Goal: Task Accomplishment & Management: Complete application form

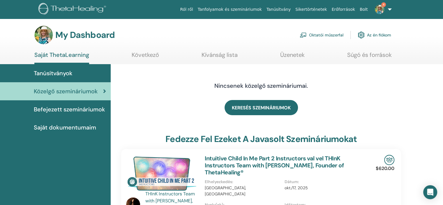
click at [321, 33] on link "Oktatói műszerfal" at bounding box center [322, 35] width 44 height 13
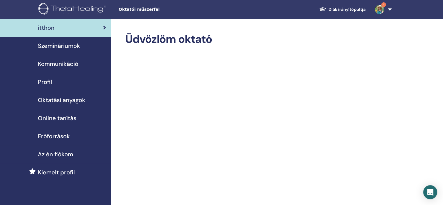
click at [62, 45] on span "Szemináriumok" at bounding box center [59, 45] width 42 height 9
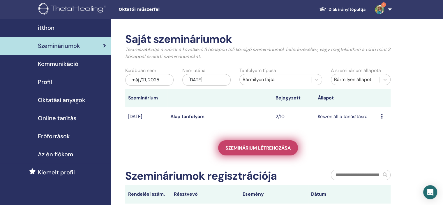
click at [259, 146] on span "Szeminárium létrehozása" at bounding box center [258, 148] width 65 height 6
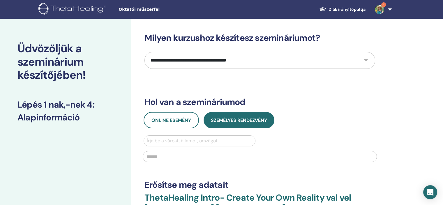
click at [366, 60] on select "**********" at bounding box center [260, 60] width 231 height 17
select select "*"
click at [145, 52] on select "**********" at bounding box center [260, 60] width 231 height 17
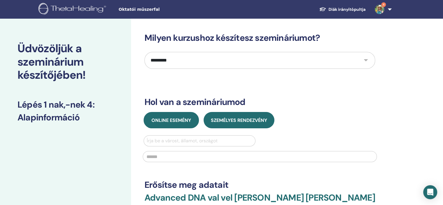
click at [162, 120] on span "Online esemény" at bounding box center [172, 120] width 40 height 6
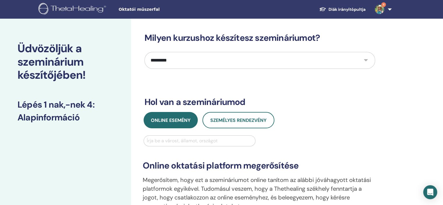
click at [175, 142] on div at bounding box center [200, 141] width 106 height 8
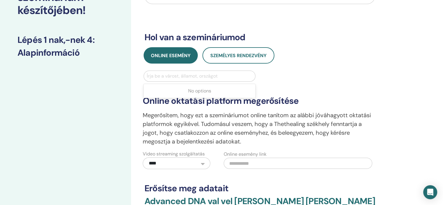
scroll to position [87, 0]
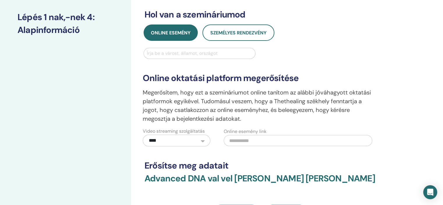
click at [233, 141] on input "text" at bounding box center [298, 140] width 149 height 11
click at [234, 140] on input "text" at bounding box center [298, 140] width 149 height 11
paste input "**********"
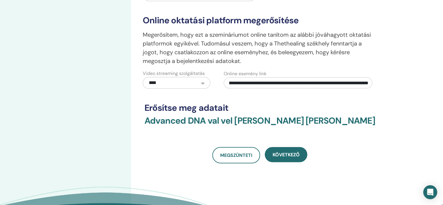
scroll to position [146, 0]
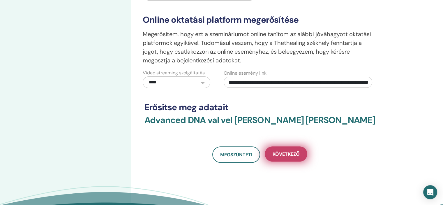
type input "**********"
click at [285, 157] on button "Következő" at bounding box center [286, 153] width 43 height 15
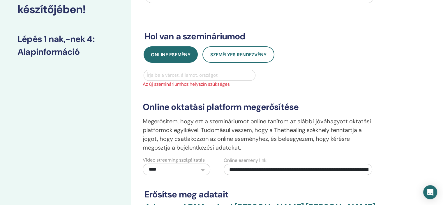
scroll to position [58, 0]
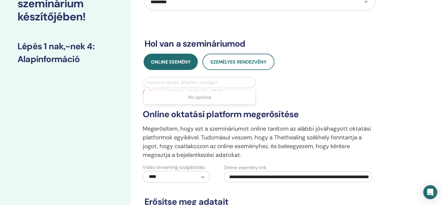
click at [160, 81] on div at bounding box center [200, 82] width 106 height 8
type input "********"
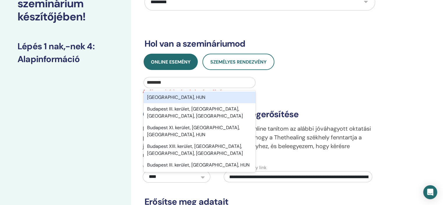
click at [154, 101] on div "Budapest, HUN" at bounding box center [200, 98] width 112 height 12
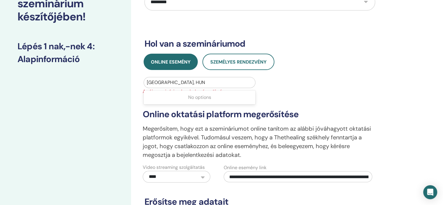
click at [169, 83] on div at bounding box center [200, 82] width 106 height 8
click at [182, 81] on div at bounding box center [200, 82] width 106 height 8
click at [182, 79] on div at bounding box center [200, 82] width 106 height 8
click at [179, 81] on div at bounding box center [200, 82] width 106 height 8
click at [170, 82] on div at bounding box center [200, 82] width 106 height 8
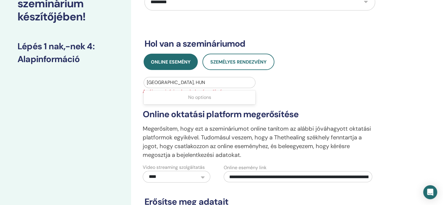
click at [168, 81] on div at bounding box center [200, 82] width 106 height 8
drag, startPoint x: 183, startPoint y: 81, endPoint x: 158, endPoint y: 81, distance: 25.1
click at [158, 81] on div at bounding box center [200, 82] width 106 height 8
drag, startPoint x: 182, startPoint y: 82, endPoint x: 171, endPoint y: 82, distance: 11.1
click at [171, 82] on div at bounding box center [200, 82] width 106 height 8
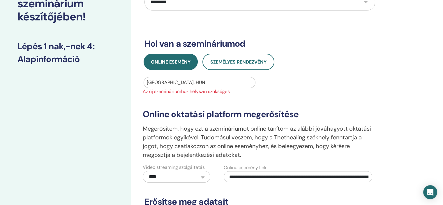
scroll to position [117, 0]
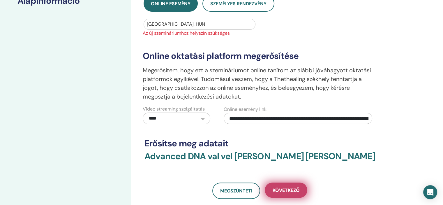
click at [288, 191] on span "Következő" at bounding box center [286, 190] width 27 height 6
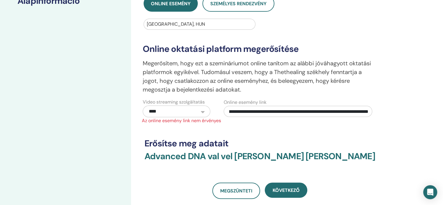
scroll to position [0, 1123]
drag, startPoint x: 229, startPoint y: 112, endPoint x: 370, endPoint y: 120, distance: 141.1
click at [370, 120] on div "**********" at bounding box center [259, 77] width 241 height 94
click at [231, 111] on input "text" at bounding box center [298, 111] width 149 height 11
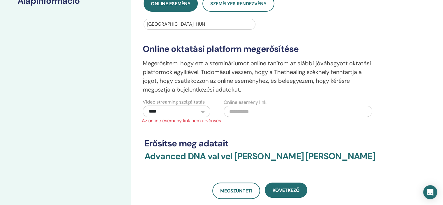
paste input "**********"
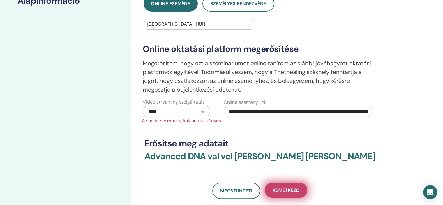
type input "**********"
click at [279, 190] on span "Következő" at bounding box center [286, 190] width 27 height 6
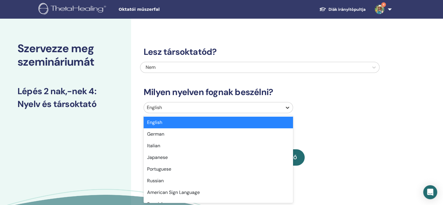
click at [288, 106] on icon at bounding box center [288, 108] width 6 height 6
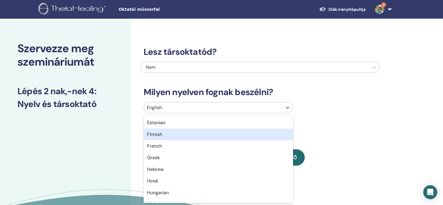
scroll to position [233, 0]
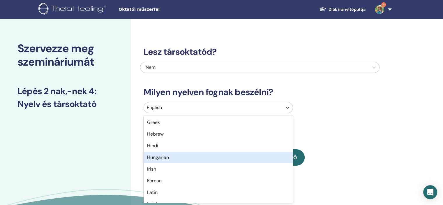
click at [159, 157] on div "Hungarian" at bounding box center [219, 158] width 150 height 12
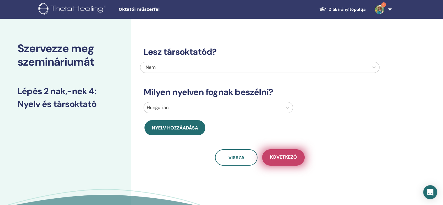
click at [279, 159] on span "Következő" at bounding box center [283, 157] width 27 height 7
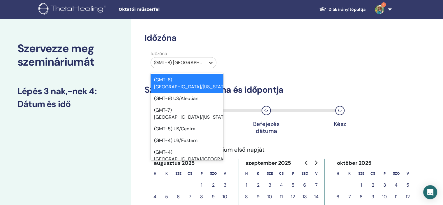
click at [212, 62] on icon at bounding box center [211, 63] width 6 height 6
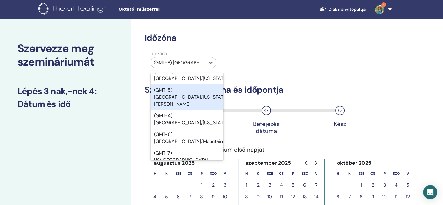
scroll to position [117, 0]
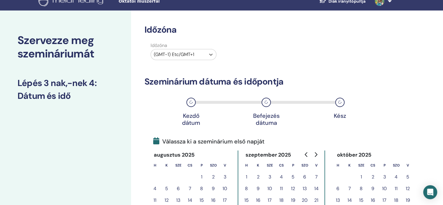
scroll to position [0, 0]
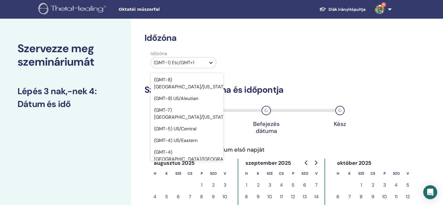
click at [211, 63] on icon at bounding box center [211, 63] width 6 height 6
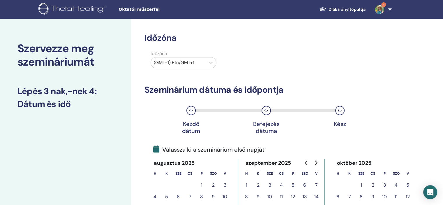
click at [253, 66] on div "Időzóna (GMT-1) Etc/GMT+1" at bounding box center [260, 60] width 240 height 20
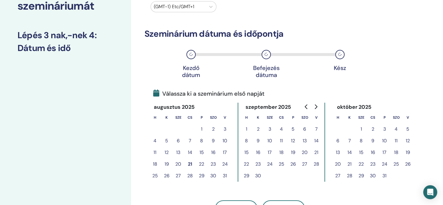
scroll to position [87, 0]
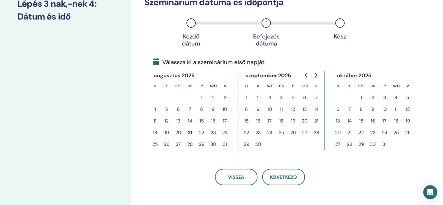
click at [225, 132] on button "24" at bounding box center [225, 133] width 12 height 12
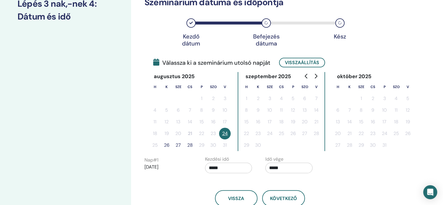
click at [166, 144] on button "26" at bounding box center [167, 145] width 12 height 12
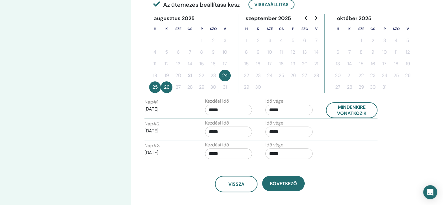
scroll to position [146, 0]
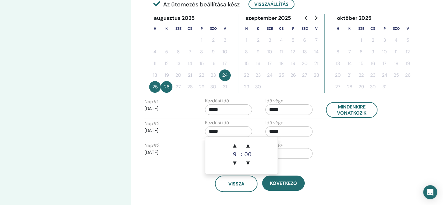
click at [225, 131] on input "*****" at bounding box center [228, 131] width 47 height 10
click at [235, 145] on span "▲" at bounding box center [235, 146] width 12 height 12
click at [234, 162] on span "▼" at bounding box center [235, 163] width 12 height 12
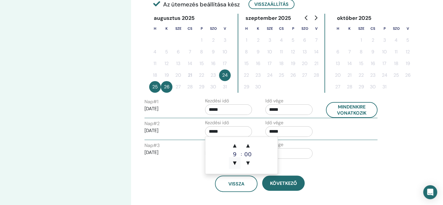
click at [234, 162] on span "▼" at bounding box center [235, 163] width 12 height 12
type input "*****"
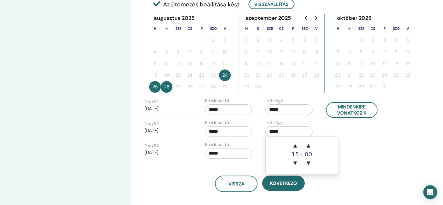
click at [286, 131] on input "*****" at bounding box center [289, 131] width 47 height 10
click at [295, 162] on span "▼" at bounding box center [295, 163] width 12 height 12
type input "*****"
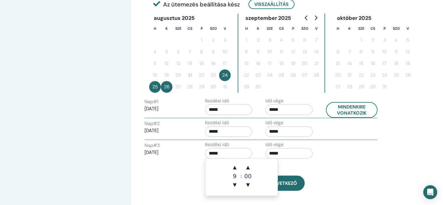
click at [215, 154] on input "*****" at bounding box center [228, 153] width 47 height 10
click at [236, 169] on span "▲" at bounding box center [235, 167] width 12 height 12
click at [234, 184] on span "▼" at bounding box center [235, 185] width 12 height 12
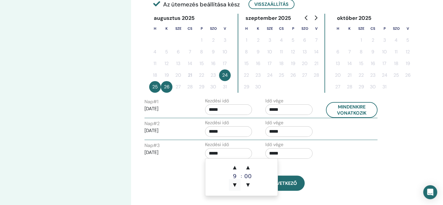
click at [234, 184] on span "▼" at bounding box center [235, 185] width 12 height 12
type input "*****"
click at [289, 155] on input "*****" at bounding box center [289, 153] width 47 height 10
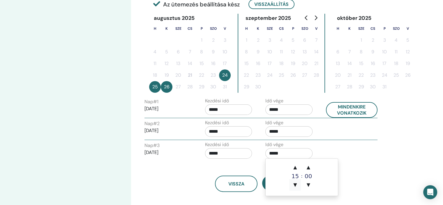
click at [295, 183] on span "▼" at bounding box center [295, 185] width 12 height 12
type input "*****"
click at [326, 150] on div "Nap # 3 2025/08/26 Kezdési idő ***** Idő vége *****" at bounding box center [261, 151] width 242 height 20
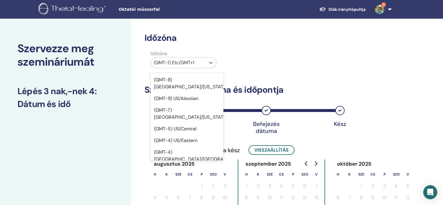
scroll to position [116, 0]
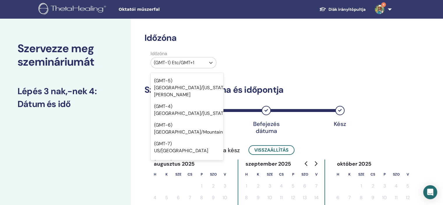
drag, startPoint x: 200, startPoint y: 63, endPoint x: 179, endPoint y: 62, distance: 21.6
click at [179, 62] on div at bounding box center [178, 63] width 49 height 8
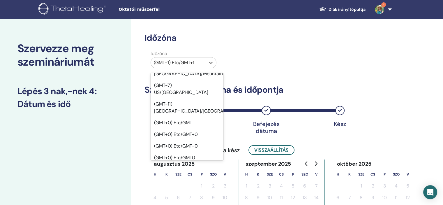
scroll to position [145, 0]
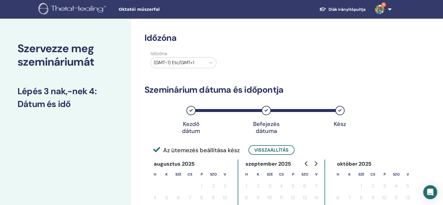
drag, startPoint x: 186, startPoint y: 122, endPoint x: 180, endPoint y: 79, distance: 43.9
click at [180, 79] on div "Időzóna Időzóna (GMT-1) Etc/GMT+1 Szeminárium dátuma és időpontja Kezdő dátum B…" at bounding box center [260, 185] width 231 height 305
click at [210, 63] on icon at bounding box center [210, 63] width 3 height 2
drag, startPoint x: 200, startPoint y: 62, endPoint x: 184, endPoint y: 63, distance: 15.8
click at [184, 63] on div at bounding box center [178, 63] width 49 height 8
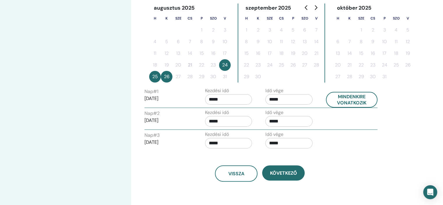
scroll to position [175, 0]
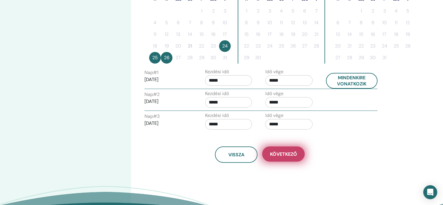
click at [292, 152] on span "Következő" at bounding box center [283, 154] width 27 height 6
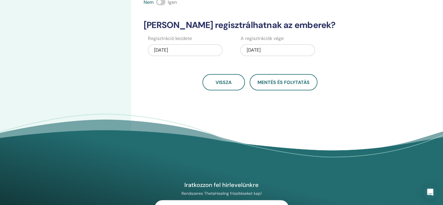
click at [277, 48] on div "08/26/2025" at bounding box center [277, 50] width 75 height 12
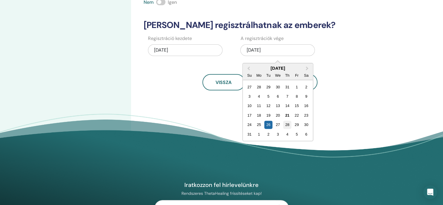
click at [289, 123] on div "28" at bounding box center [288, 125] width 8 height 8
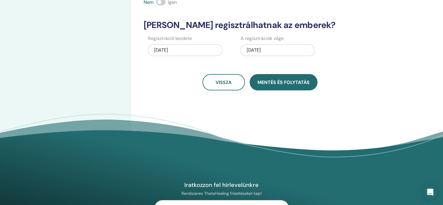
click at [278, 83] on span "Mentés és folytatás" at bounding box center [284, 82] width 52 height 6
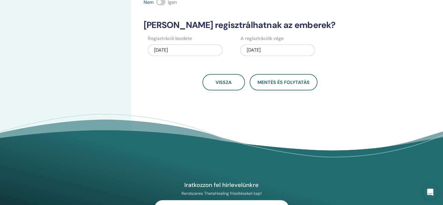
click at [275, 51] on div "08/28/2025" at bounding box center [277, 50] width 75 height 12
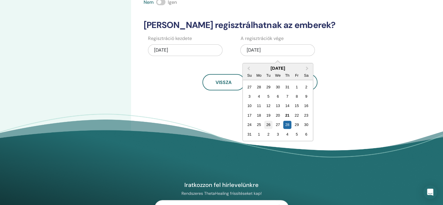
click at [268, 124] on div "26" at bounding box center [269, 125] width 8 height 8
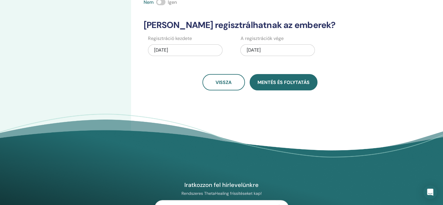
click at [278, 80] on span "Mentés és folytatás" at bounding box center [284, 82] width 52 height 6
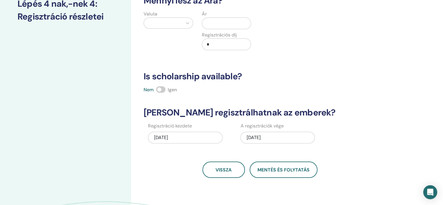
scroll to position [0, 0]
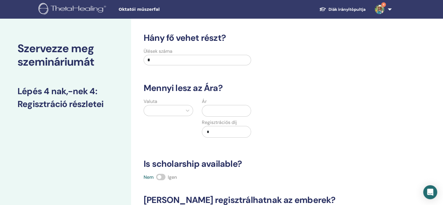
click at [166, 61] on input "*" at bounding box center [198, 60] width 108 height 10
type input "*"
type input "**"
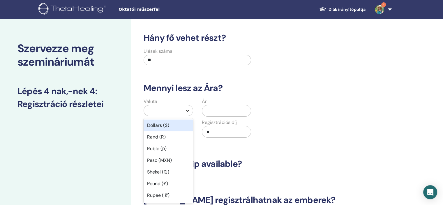
scroll to position [3, 0]
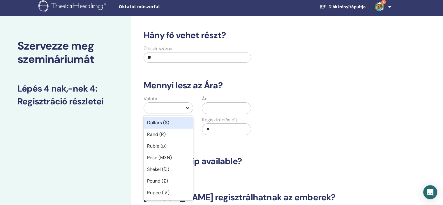
click at [187, 110] on icon at bounding box center [188, 108] width 6 height 6
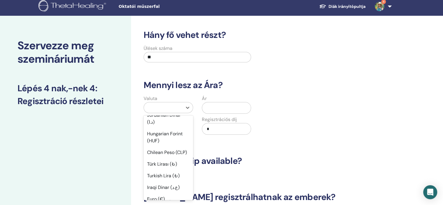
scroll to position [379, 0]
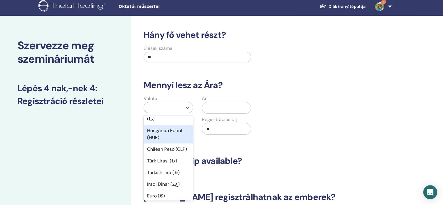
click at [169, 143] on div "Hungarian Forint (HUF)" at bounding box center [169, 134] width 50 height 19
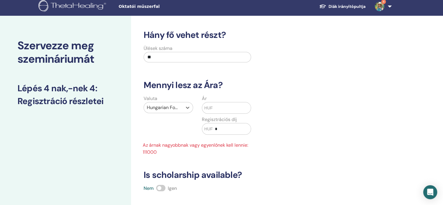
click at [222, 129] on input "*" at bounding box center [232, 128] width 38 height 11
click at [215, 105] on input "text" at bounding box center [232, 107] width 38 height 11
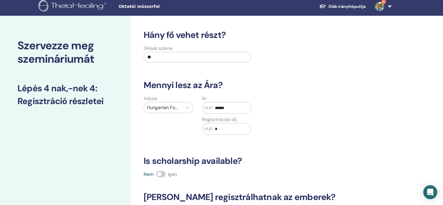
type input "******"
click at [160, 174] on span at bounding box center [160, 174] width 9 height 6
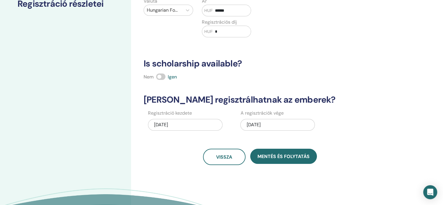
scroll to position [120, 0]
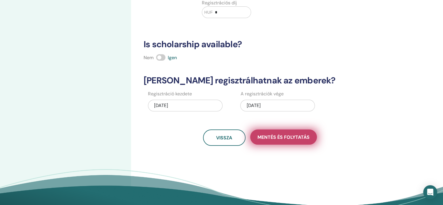
click at [285, 135] on span "Mentés és folytatás" at bounding box center [284, 137] width 52 height 6
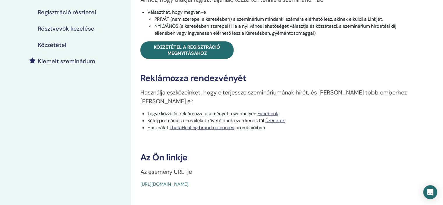
scroll to position [146, 0]
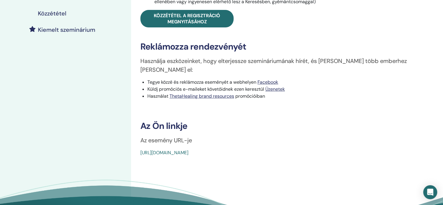
drag, startPoint x: 280, startPoint y: 141, endPoint x: 139, endPoint y: 148, distance: 141.0
click at [139, 148] on div "Advanced DNA Esemény típus Online Esemény állapota Nincs közzétéve Regisztráció…" at bounding box center [279, 55] width 296 height 365
drag, startPoint x: 167, startPoint y: 145, endPoint x: 181, endPoint y: 161, distance: 21.9
click at [180, 161] on div "Advanced DNA Esemény típus Online Esemény állapota Nincs közzétéve Regisztráció…" at bounding box center [279, 55] width 296 height 365
drag, startPoint x: 259, startPoint y: 141, endPoint x: 263, endPoint y: 143, distance: 4.6
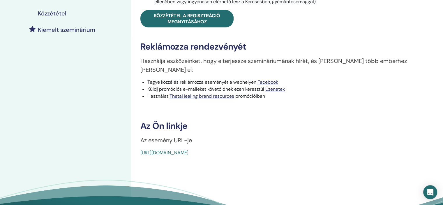
click at [262, 149] on div "[URL][DOMAIN_NAME]" at bounding box center [256, 152] width 231 height 7
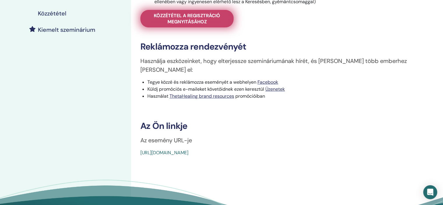
click at [218, 18] on span "Közzététel a regisztráció megnyitásához" at bounding box center [187, 19] width 79 height 12
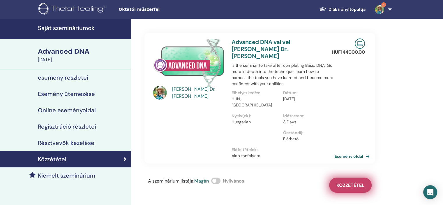
click at [355, 182] on span "Közzététel" at bounding box center [351, 185] width 28 height 6
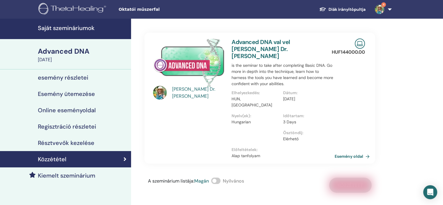
click at [216, 178] on span at bounding box center [215, 181] width 9 height 6
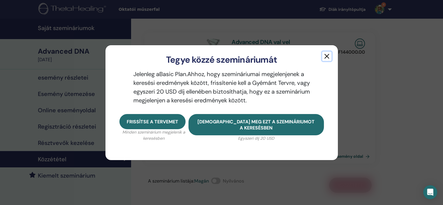
click at [328, 53] on button "button" at bounding box center [326, 56] width 9 height 9
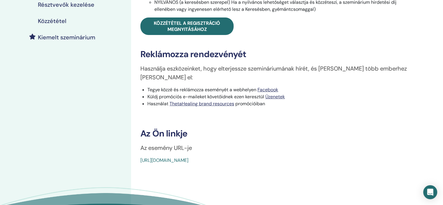
scroll to position [146, 0]
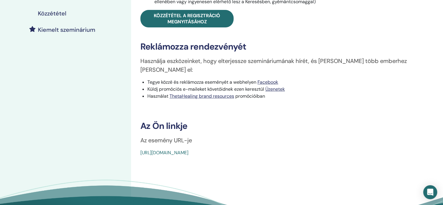
drag, startPoint x: 281, startPoint y: 144, endPoint x: 137, endPoint y: 142, distance: 144.6
click at [137, 142] on div "Advanced DNA Esemény típus Online Esemény állapota Nincs közzétéve Regisztráció…" at bounding box center [279, 21] width 289 height 269
drag, startPoint x: 146, startPoint y: 146, endPoint x: 268, endPoint y: 122, distance: 124.6
click at [268, 122] on h3 "Az Ön linkje" at bounding box center [279, 126] width 277 height 10
click at [189, 150] on link "[URL][DOMAIN_NAME]" at bounding box center [165, 153] width 48 height 6
